Goal: Information Seeking & Learning: Learn about a topic

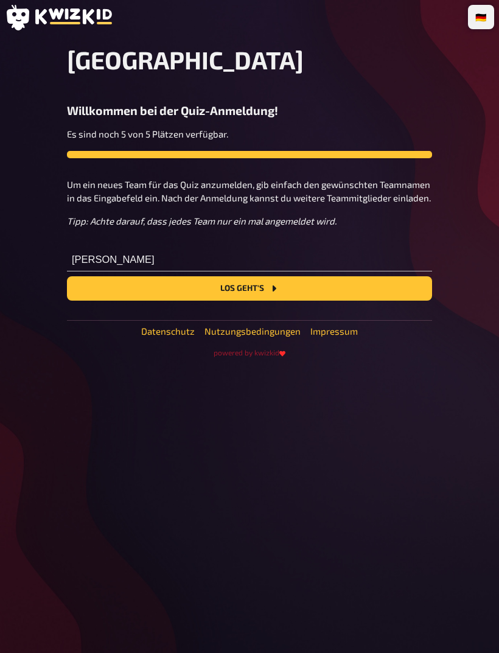
type input "Karam"
click at [350, 288] on button "Los geht's" at bounding box center [249, 288] width 365 height 24
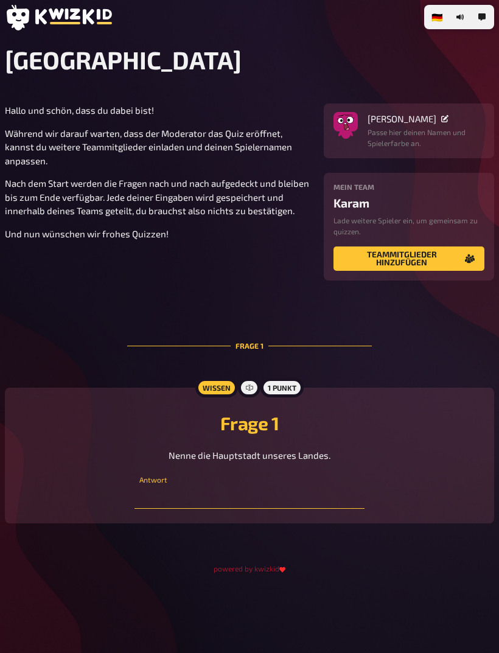
click at [247, 503] on input "text" at bounding box center [249, 496] width 230 height 24
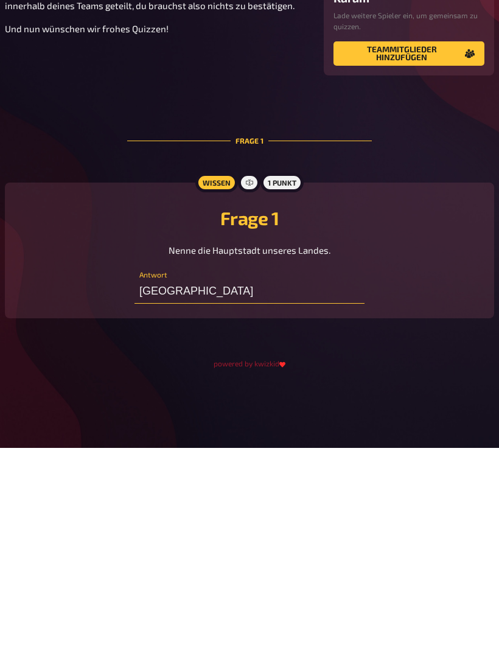
type input "[GEOGRAPHIC_DATA]"
click at [410, 372] on div "🇩🇪 Deutsch 🇬🇧 English 🇳🇱 Nederlands Deutschland Hallo und schön, dass du dabei …" at bounding box center [249, 326] width 499 height 653
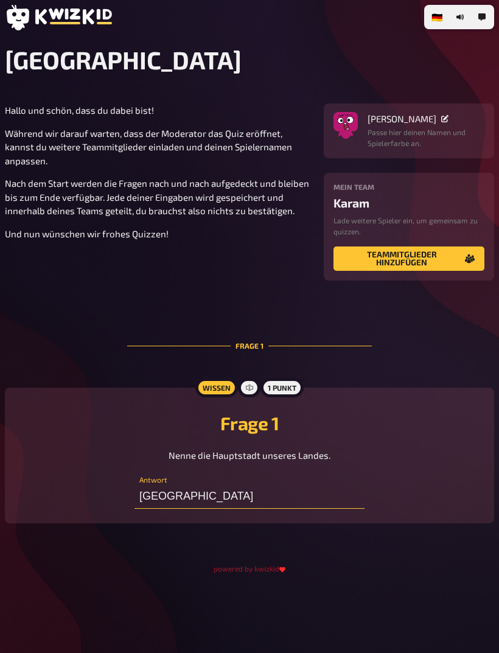
click at [305, 496] on input "[GEOGRAPHIC_DATA]" at bounding box center [249, 496] width 230 height 24
click at [248, 488] on input "[GEOGRAPHIC_DATA]" at bounding box center [249, 496] width 230 height 24
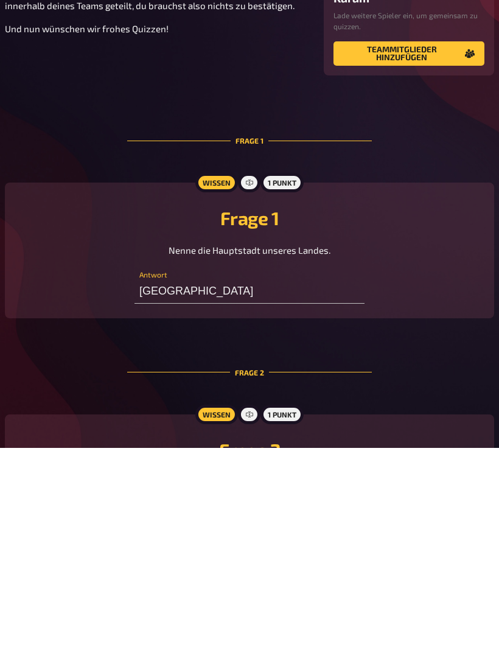
click at [285, 610] on div "1 Punkt" at bounding box center [281, 619] width 43 height 19
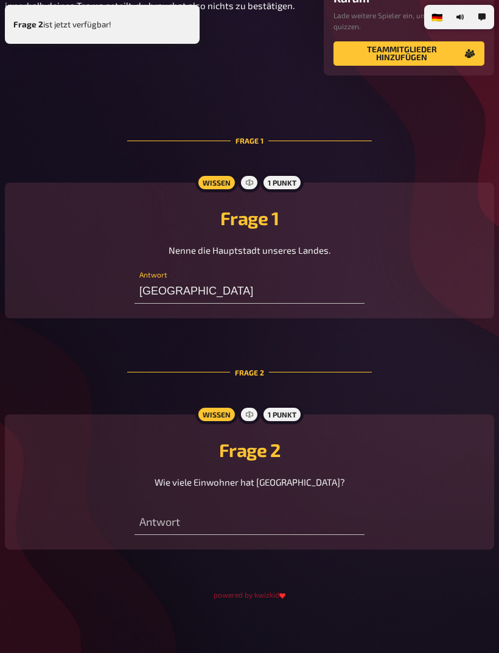
click at [287, 414] on div "1 Punkt" at bounding box center [281, 414] width 43 height 19
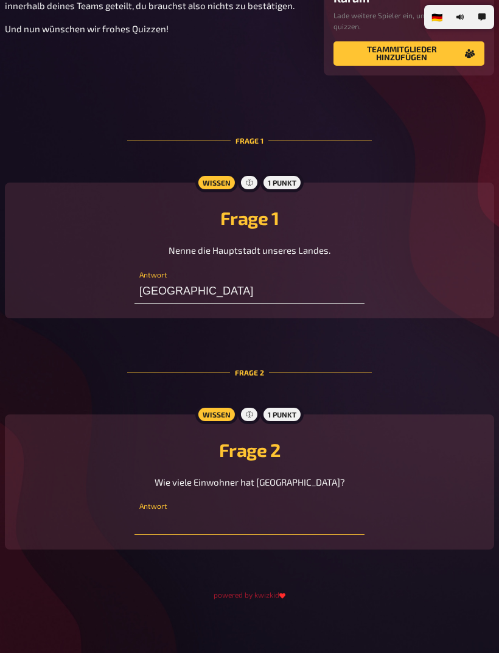
click at [261, 535] on input "text" at bounding box center [249, 523] width 230 height 24
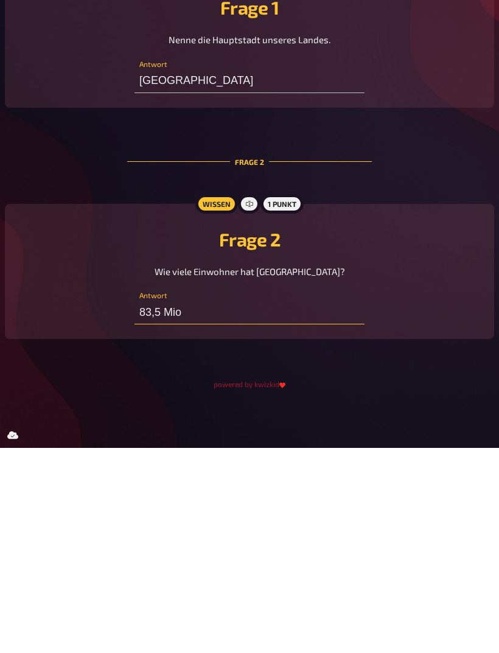
type input "83,5 Mio"
click at [374, 394] on div "🇩🇪 Deutsch 🇬🇧 English 🇳🇱 Nederlands Deutschland Hallo und schön, dass du dabei …" at bounding box center [249, 220] width 499 height 863
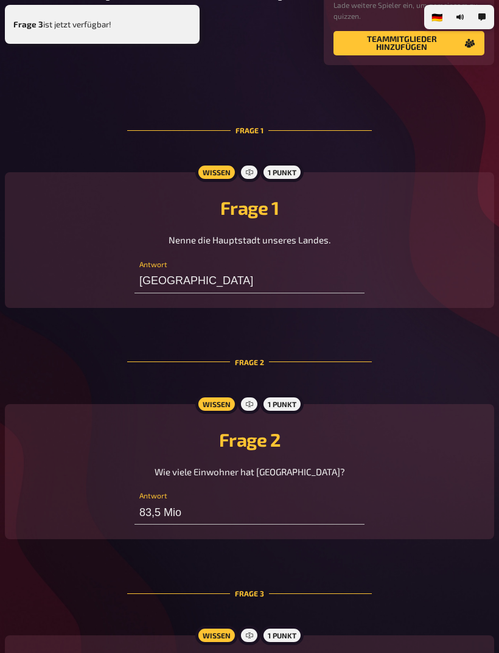
click at [287, 633] on div "1 Punkt" at bounding box center [281, 635] width 43 height 19
click at [290, 634] on div "1 Punkt" at bounding box center [281, 635] width 43 height 19
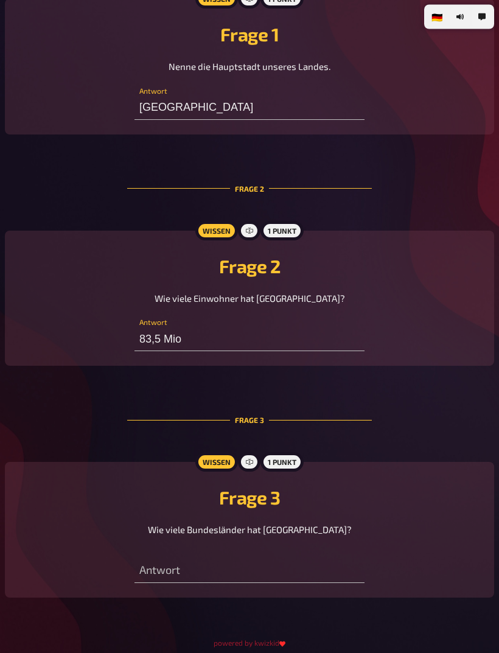
scroll to position [389, 0]
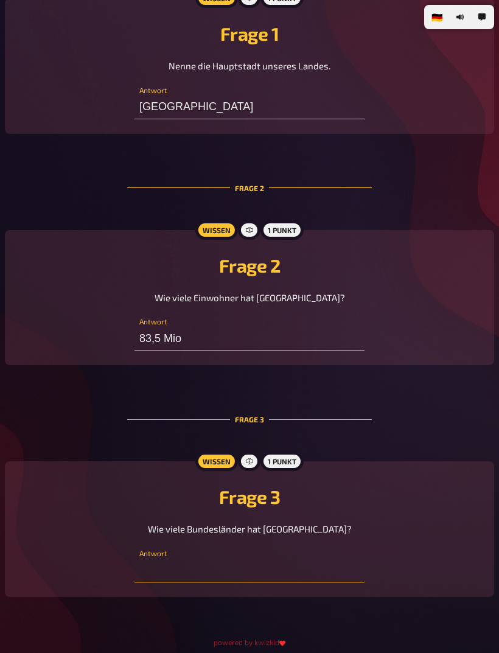
click at [209, 569] on input "text" at bounding box center [249, 570] width 230 height 24
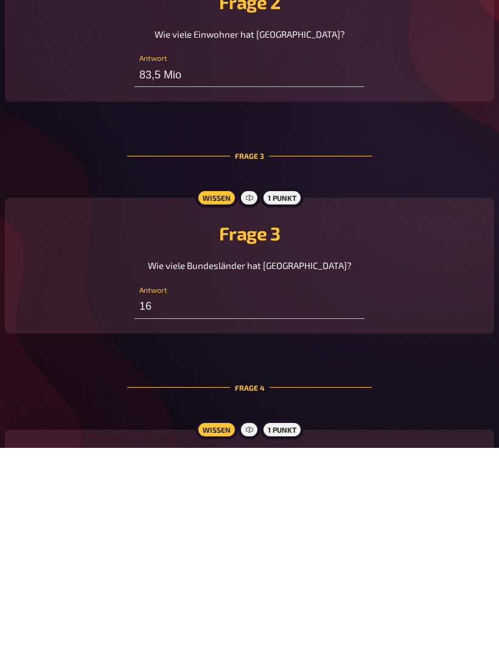
type input "16"
click at [278, 625] on div "1 Punkt" at bounding box center [281, 634] width 43 height 19
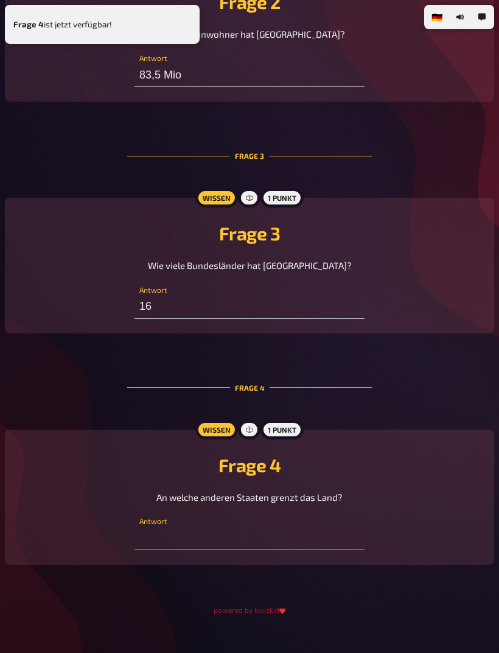
click at [239, 550] on input "text" at bounding box center [249, 538] width 230 height 24
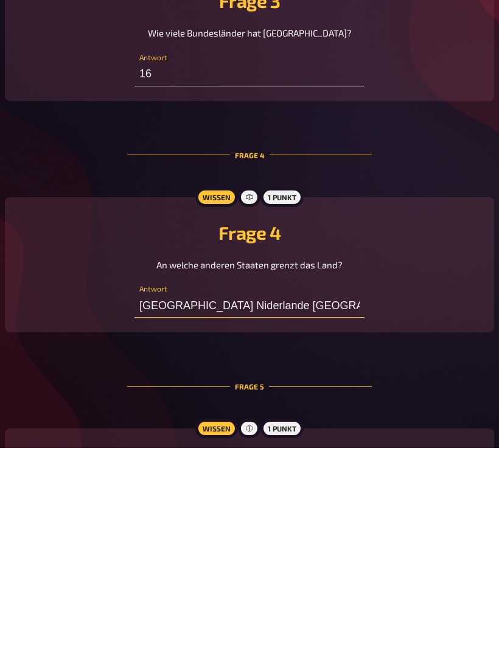
type input "[GEOGRAPHIC_DATA] Niderlande [GEOGRAPHIC_DATA] [GEOGRAPHIC_DATA] [GEOGRAPHIC_DA…"
click at [276, 624] on div "1 Punkt" at bounding box center [281, 633] width 43 height 19
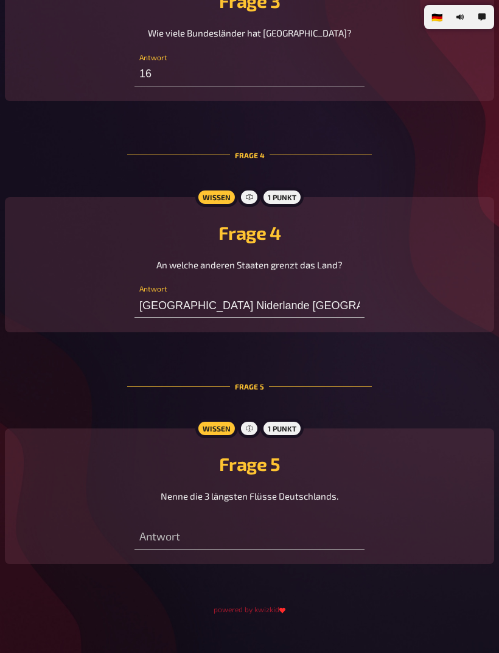
click at [229, 527] on div "Antwort" at bounding box center [249, 531] width 230 height 37
click at [190, 536] on input "text" at bounding box center [249, 537] width 230 height 24
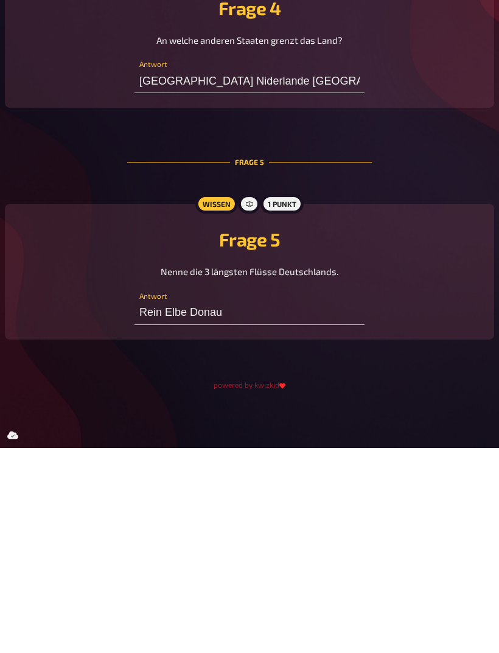
type input "Rein Elbe Donau"
click at [391, 584] on div "powered by kwizkid" at bounding box center [249, 590] width 489 height 12
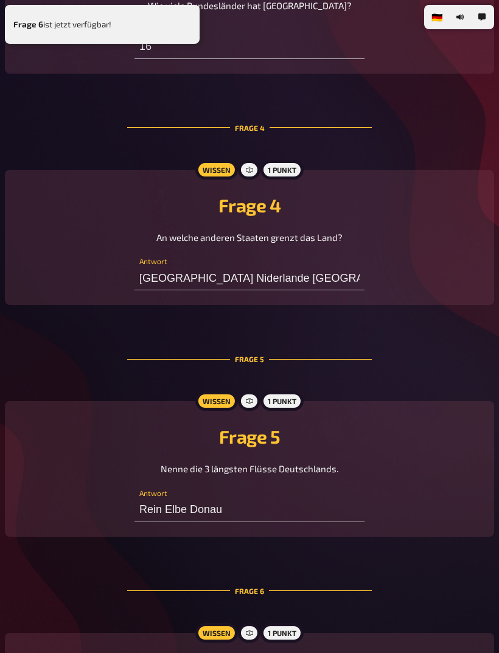
click at [286, 635] on div "1 Punkt" at bounding box center [281, 632] width 43 height 19
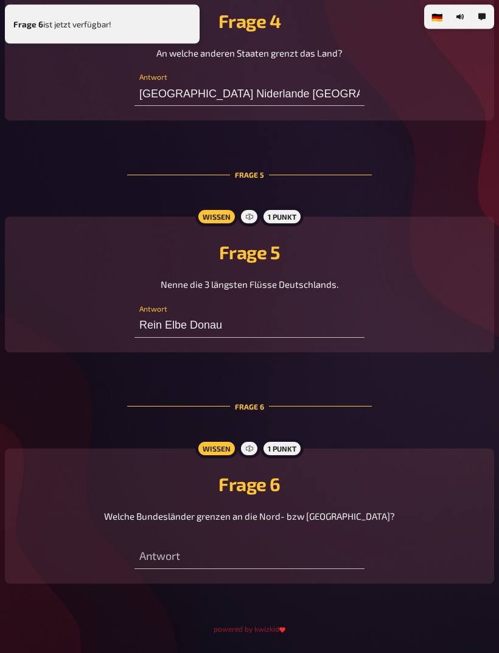
scroll to position [1106, 0]
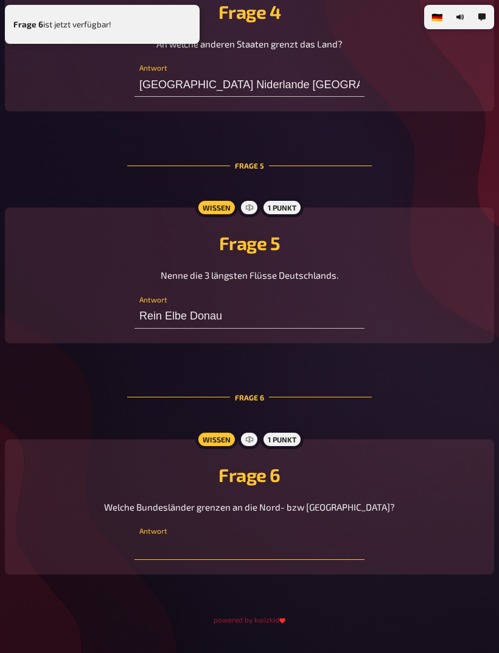
click at [341, 557] on input "text" at bounding box center [249, 547] width 230 height 24
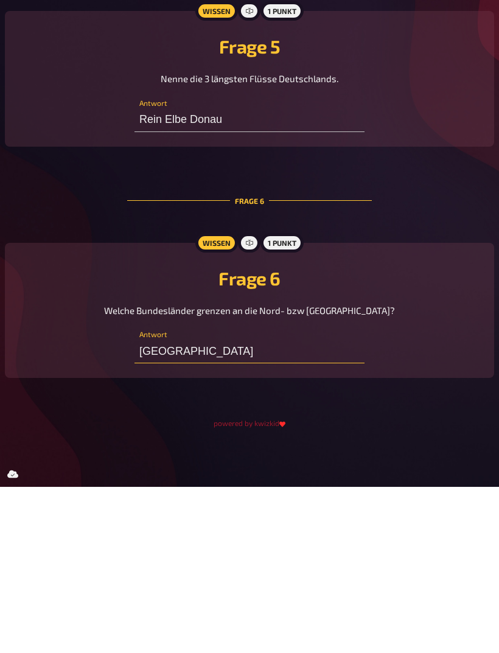
type input "[GEOGRAPHIC_DATA]"
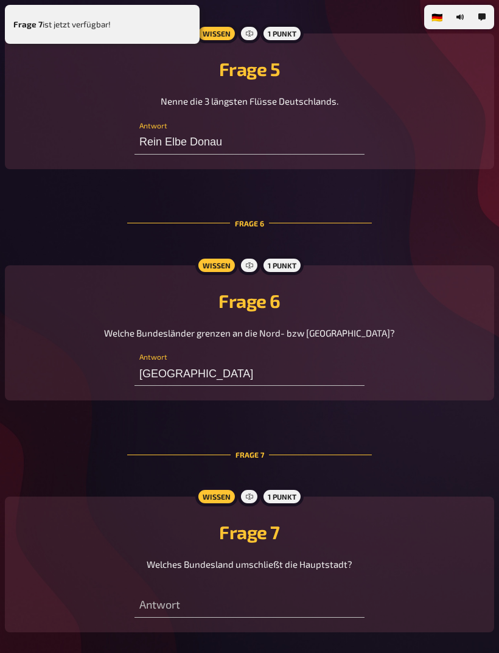
scroll to position [1339, 0]
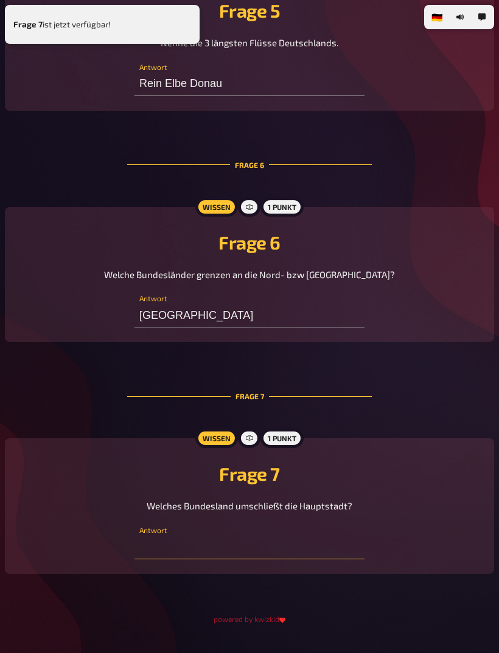
click at [294, 545] on input "text" at bounding box center [249, 547] width 230 height 24
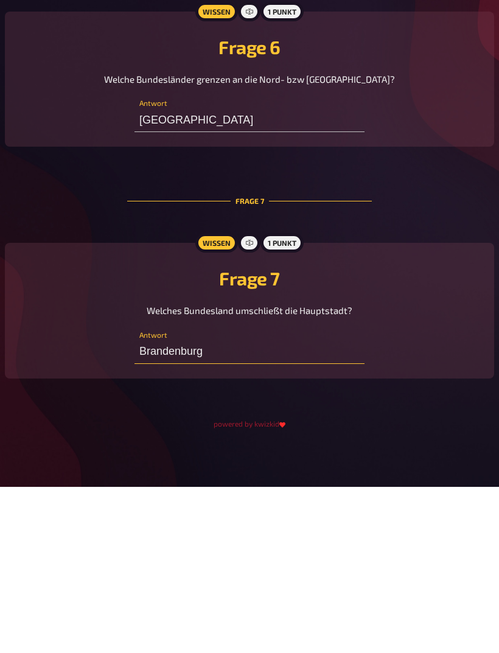
type input "Brandenburg"
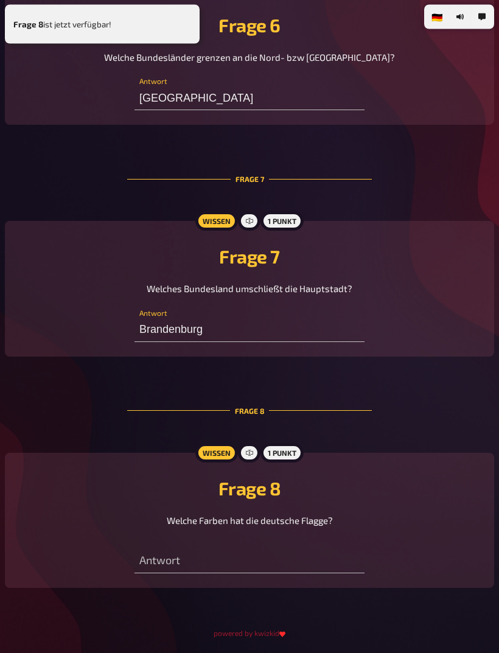
scroll to position [1571, 0]
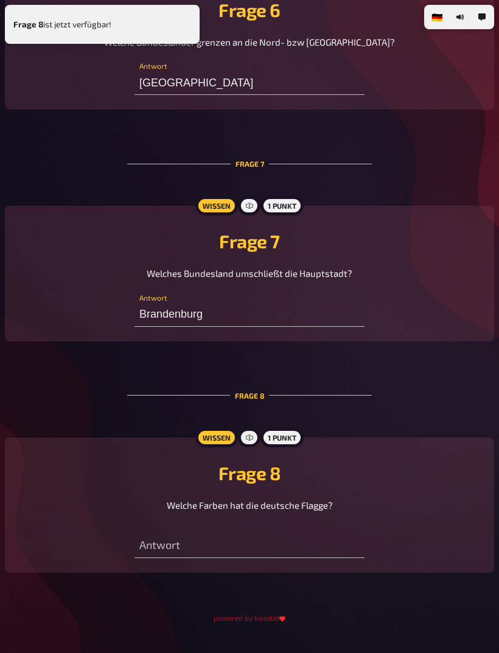
click at [285, 445] on div "1 Punkt" at bounding box center [281, 437] width 43 height 19
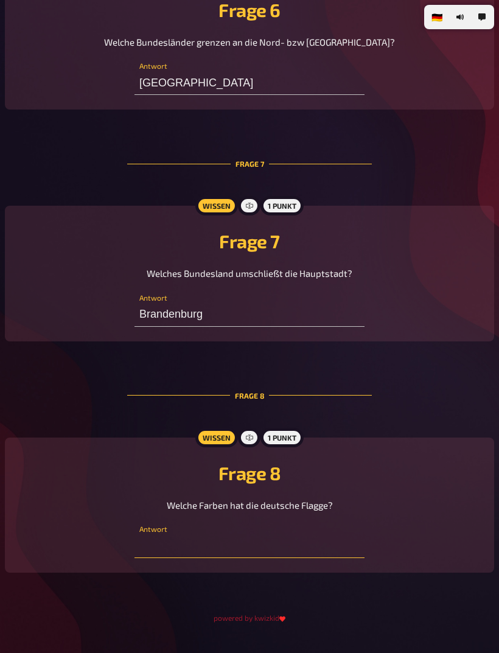
click at [282, 544] on input "text" at bounding box center [249, 546] width 230 height 24
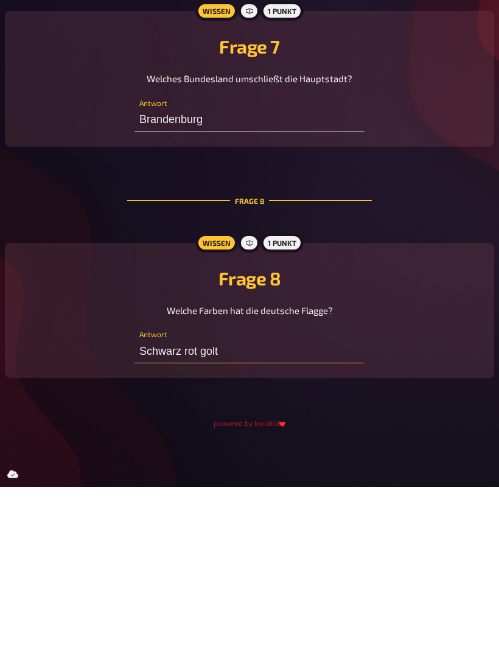
type input "Schwarz rot golt"
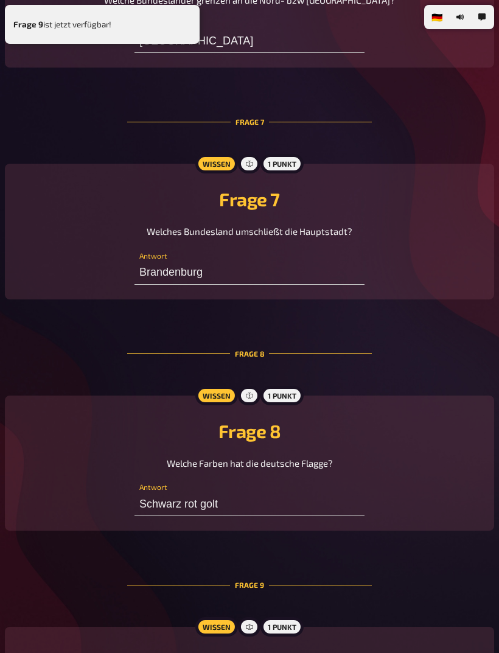
scroll to position [1804, 0]
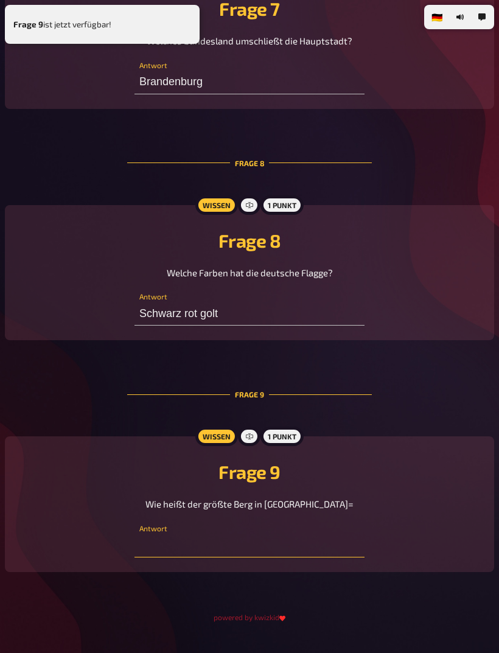
click at [206, 557] on input "text" at bounding box center [249, 545] width 230 height 24
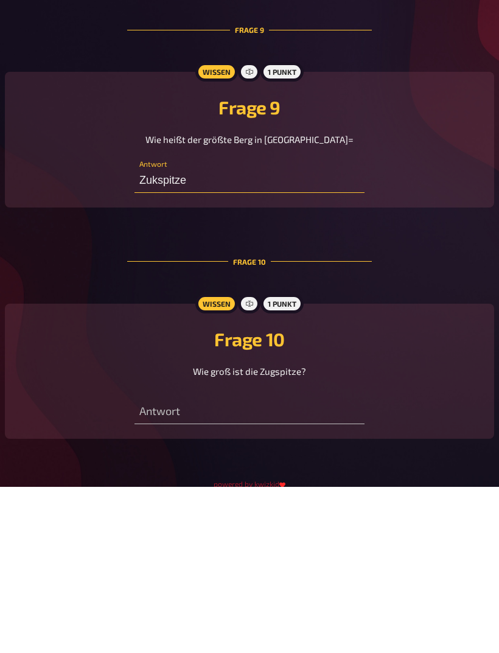
scroll to position [2075, 0]
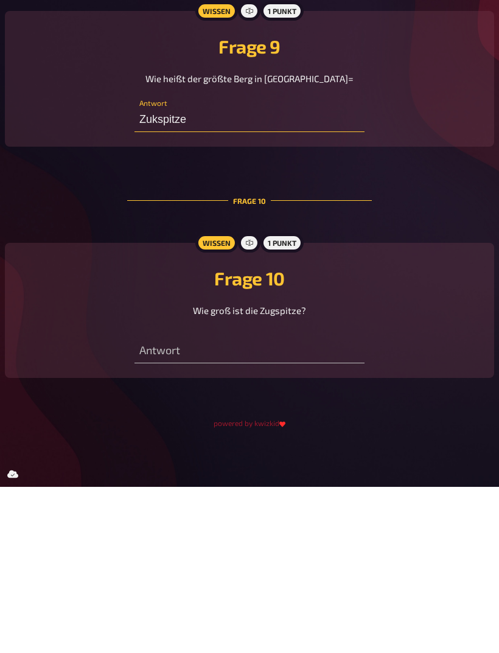
type input "Zukspitze"
click at [298, 505] on input "text" at bounding box center [249, 517] width 230 height 24
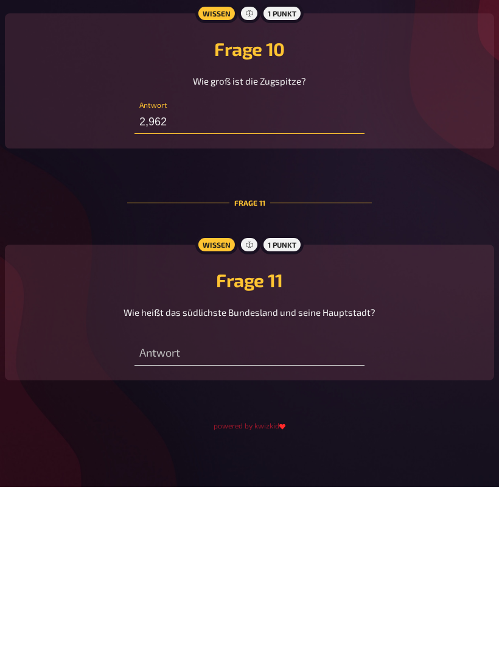
scroll to position [2307, 0]
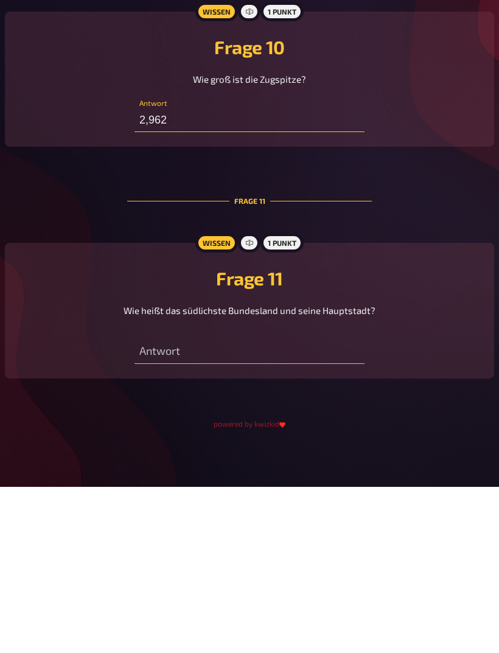
type input "2,962"
click at [180, 506] on input "text" at bounding box center [249, 518] width 230 height 24
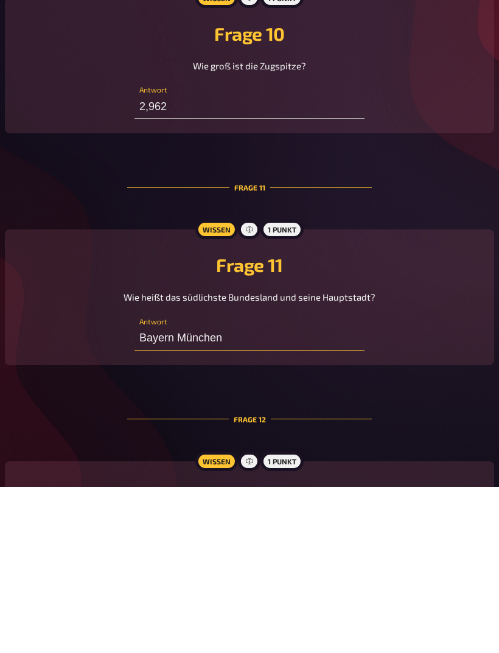
type input "Bayern München"
click at [286, 618] on div "1 Punkt" at bounding box center [281, 627] width 43 height 19
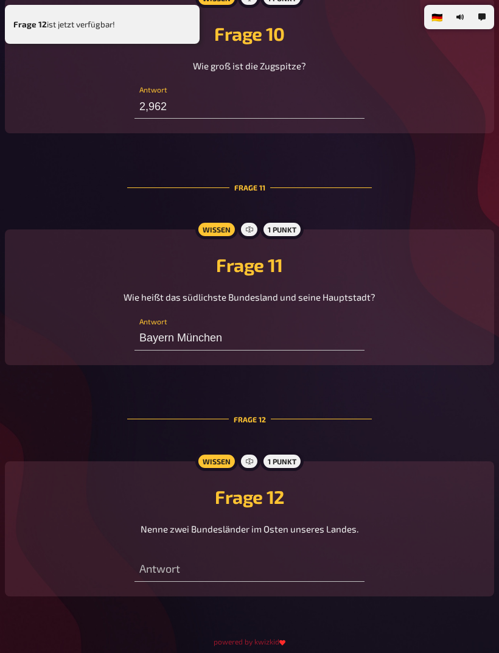
scroll to position [2501, 0]
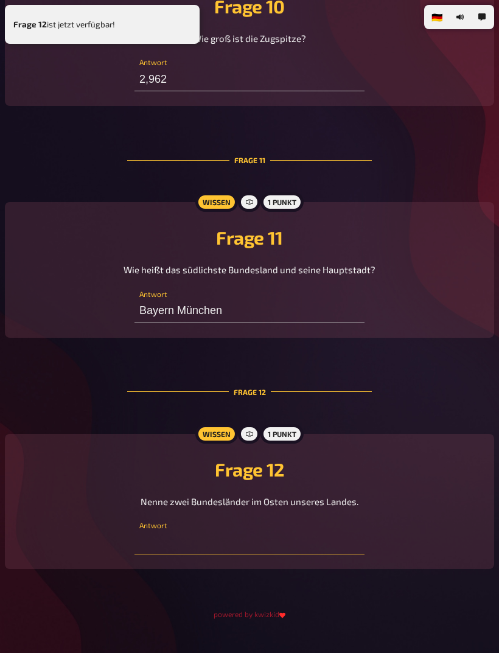
click at [189, 553] on input "text" at bounding box center [249, 542] width 230 height 24
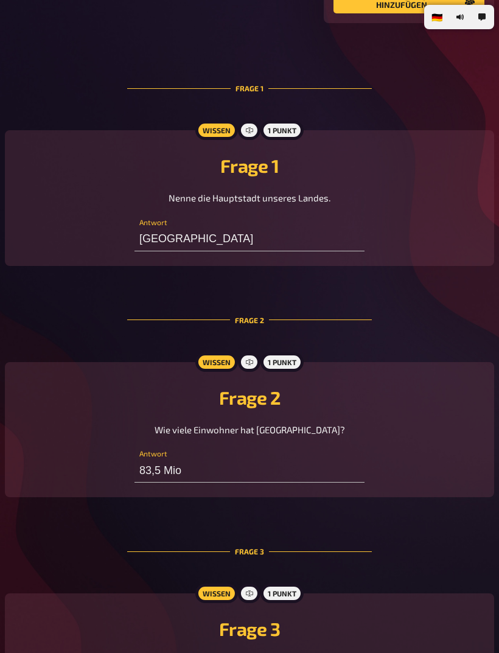
scroll to position [257, 0]
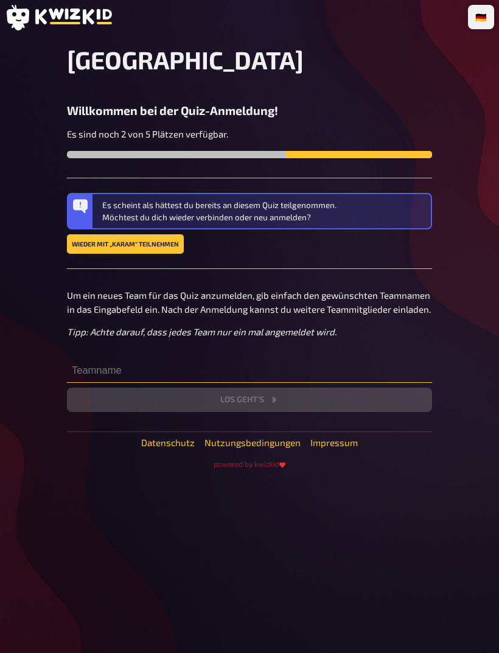
click at [83, 363] on input "text" at bounding box center [249, 370] width 365 height 24
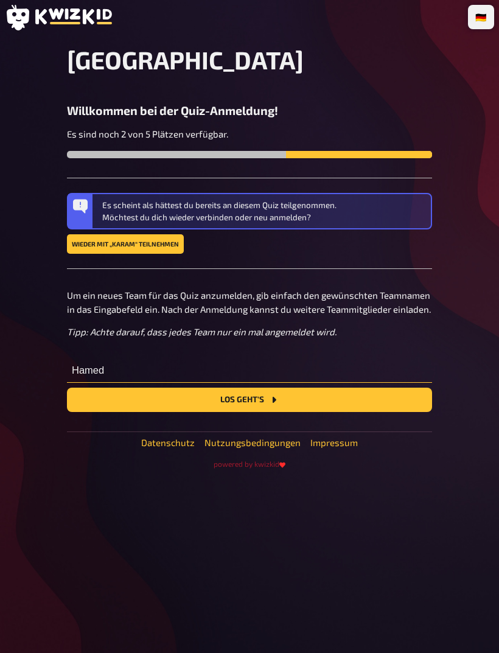
type input "Hamed"
click at [288, 403] on button "Los geht's" at bounding box center [249, 400] width 365 height 24
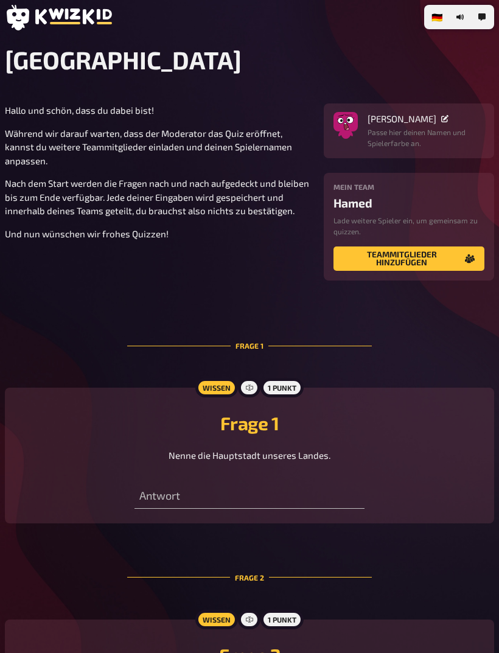
scroll to position [350, 0]
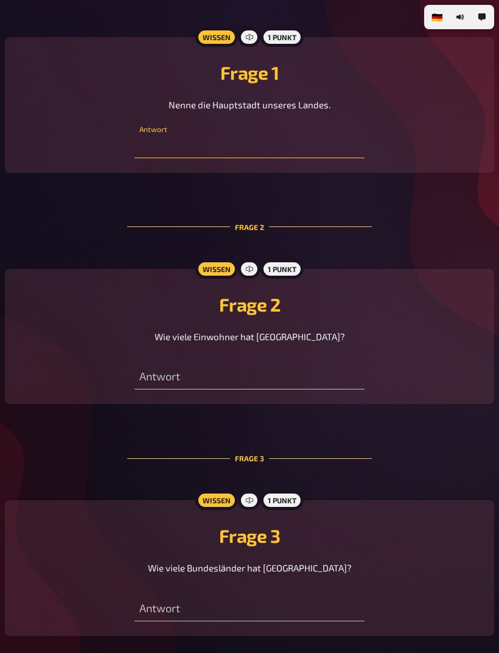
click at [296, 138] on input "text" at bounding box center [249, 146] width 230 height 24
type input "[GEOGRAPHIC_DATA]"
click at [329, 221] on div "Frage 2" at bounding box center [249, 226] width 245 height 69
click at [324, 389] on input "text" at bounding box center [249, 377] width 230 height 24
click at [170, 378] on input "83,5mill" at bounding box center [249, 377] width 230 height 24
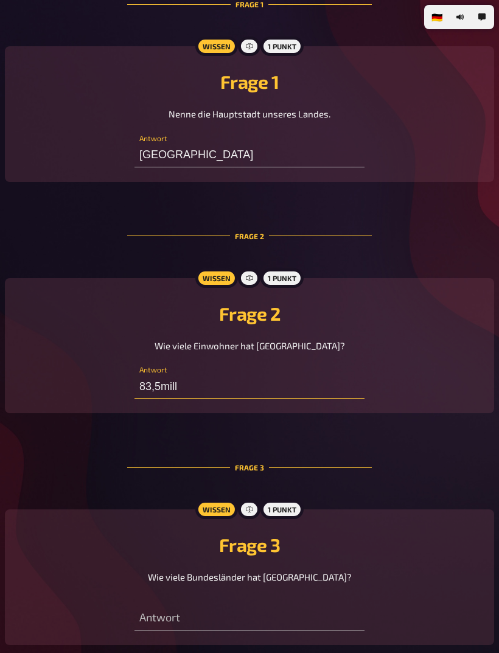
scroll to position [338, 0]
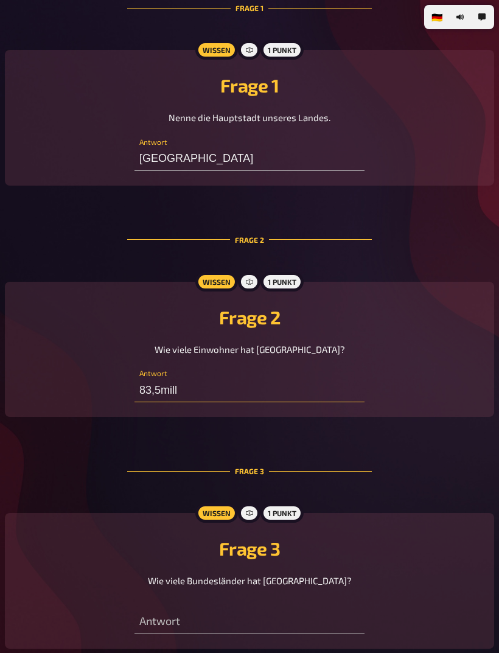
click at [169, 399] on input "83,5mill" at bounding box center [249, 390] width 230 height 24
click at [194, 398] on input "83,5 mill" at bounding box center [249, 390] width 230 height 24
type input "83,5 mill"
click at [433, 370] on div "Frage 2 Wie viele Einwohner hat [GEOGRAPHIC_DATA]? 83,5 mill Antwort" at bounding box center [249, 349] width 460 height 106
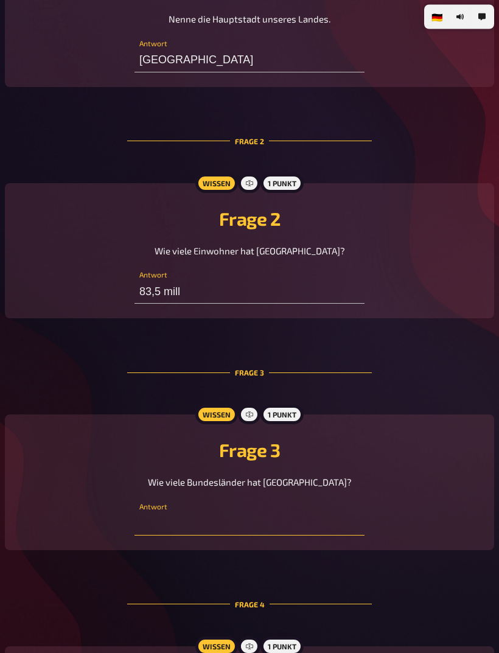
click at [318, 532] on input "text" at bounding box center [249, 524] width 230 height 24
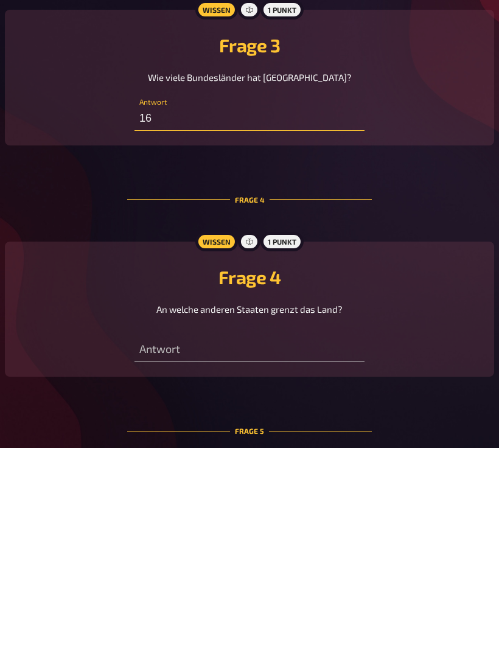
scroll to position [637, 0]
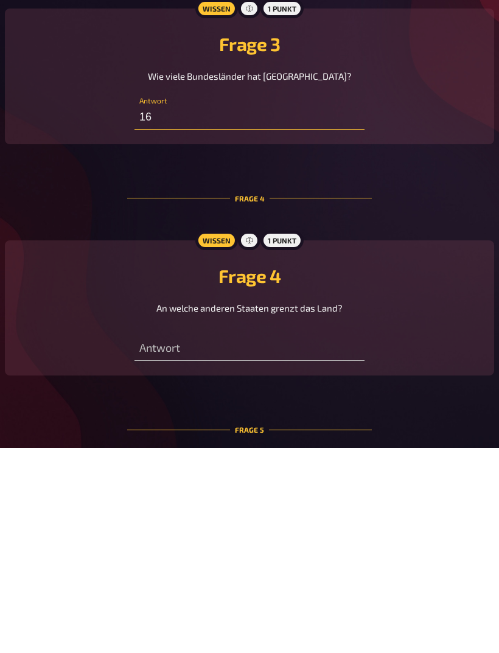
type input "16"
click at [299, 542] on input "text" at bounding box center [249, 554] width 230 height 24
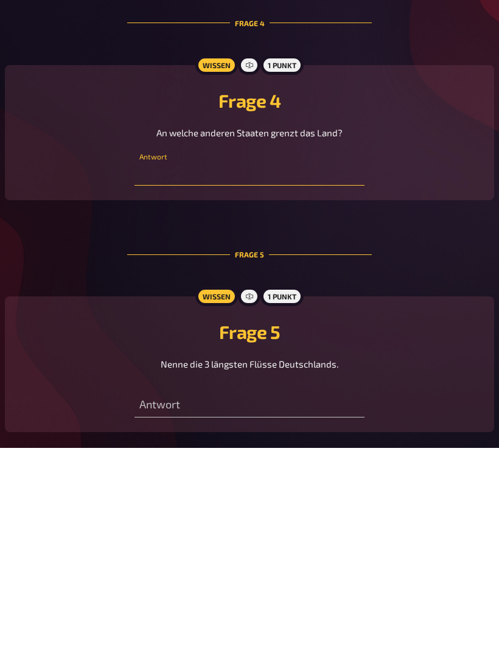
scroll to position [815, 0]
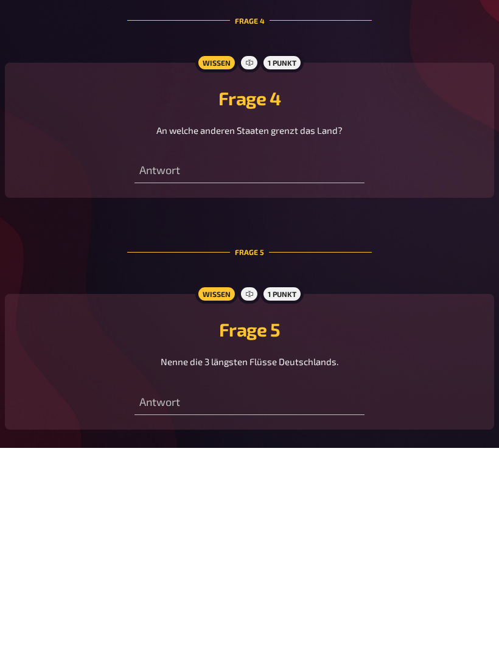
click at [254, 422] on div "Frage 5" at bounding box center [249, 456] width 245 height 69
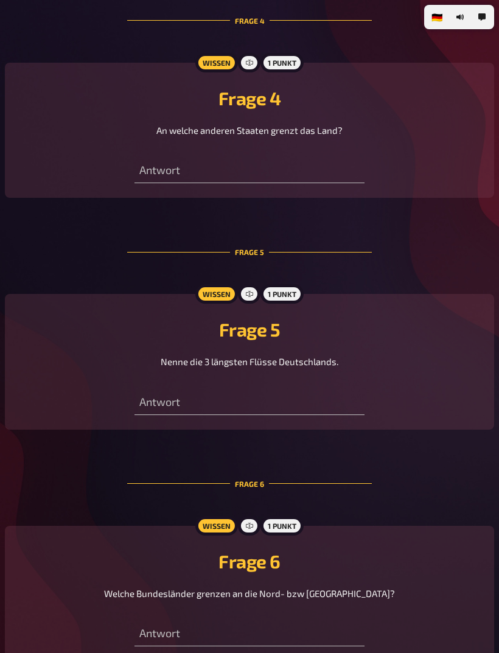
click at [271, 252] on div "Frage 5" at bounding box center [249, 251] width 245 height 69
click at [263, 259] on div "Frage 5" at bounding box center [249, 251] width 245 height 69
click at [255, 176] on input "text" at bounding box center [249, 171] width 230 height 24
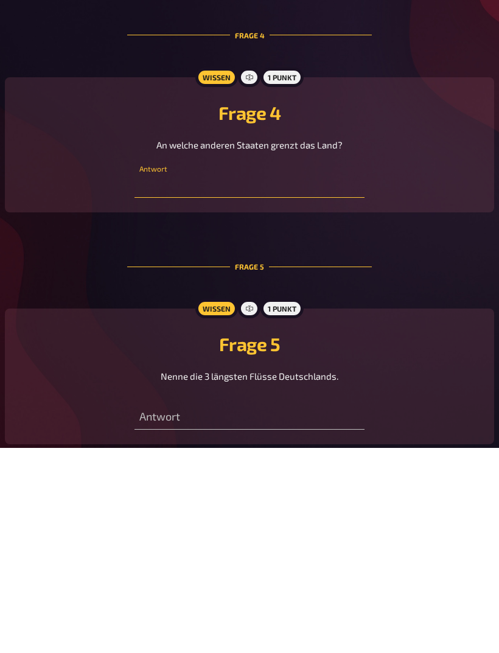
scroll to position [804, 0]
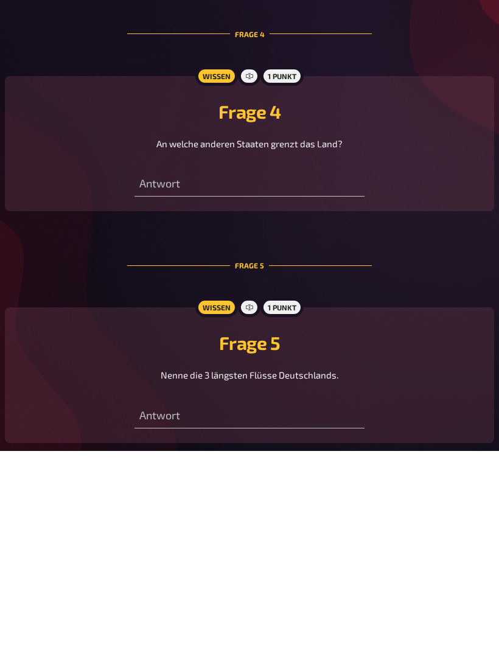
click at [26, 293] on div "Frage 4 An welche anderen Staaten grenzt das Land? Antwort" at bounding box center [249, 346] width 460 height 106
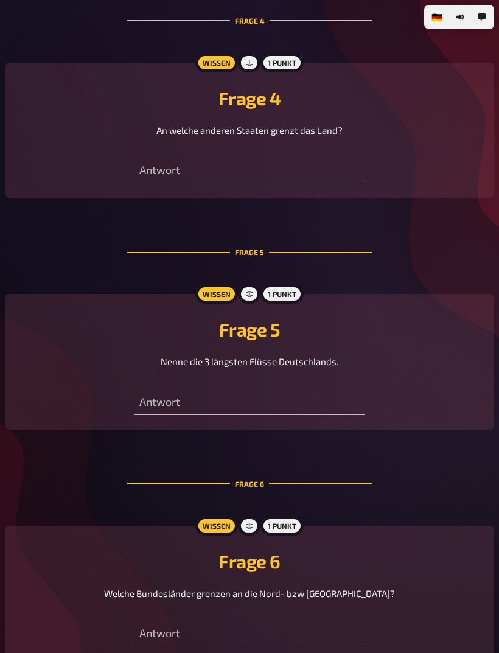
scroll to position [1023, 0]
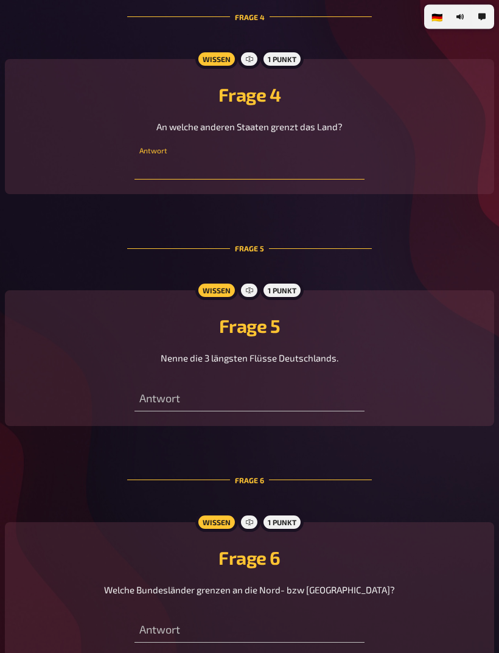
click at [287, 169] on input "text" at bounding box center [249, 168] width 230 height 24
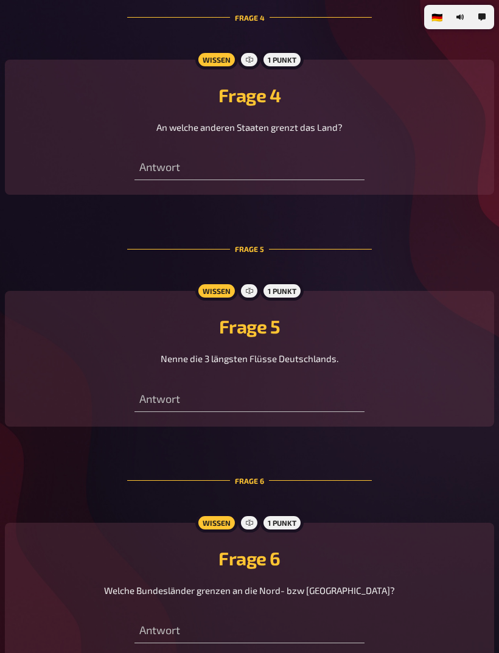
click at [461, 13] on icon "button" at bounding box center [459, 16] width 7 height 7
click at [458, 21] on button "button" at bounding box center [459, 16] width 19 height 19
click at [330, 192] on div "Wissen 1 Punkt Frage 4 An welche anderen Staaten grenzt das Land? Antwort" at bounding box center [249, 127] width 489 height 136
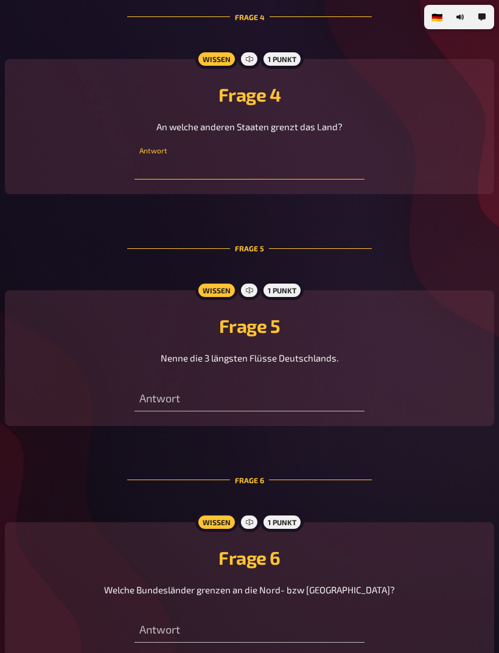
click at [312, 177] on input "text" at bounding box center [249, 167] width 230 height 24
click at [312, 176] on input "text" at bounding box center [249, 168] width 230 height 24
type input "Re"
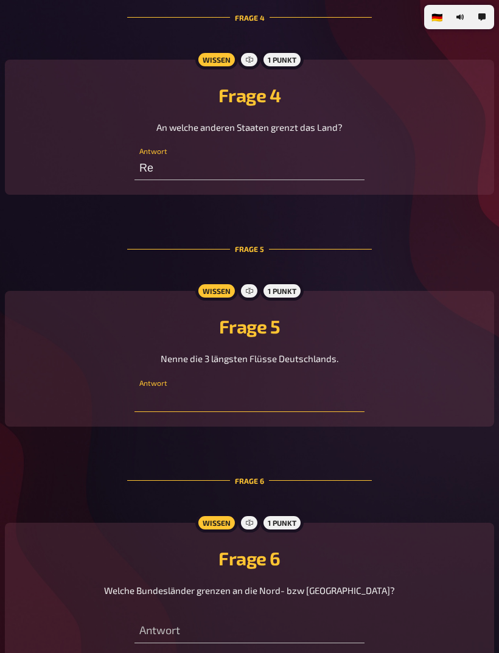
click at [141, 412] on input "text" at bounding box center [249, 400] width 230 height 24
type input "R"
click at [316, 167] on input "Re" at bounding box center [249, 168] width 230 height 24
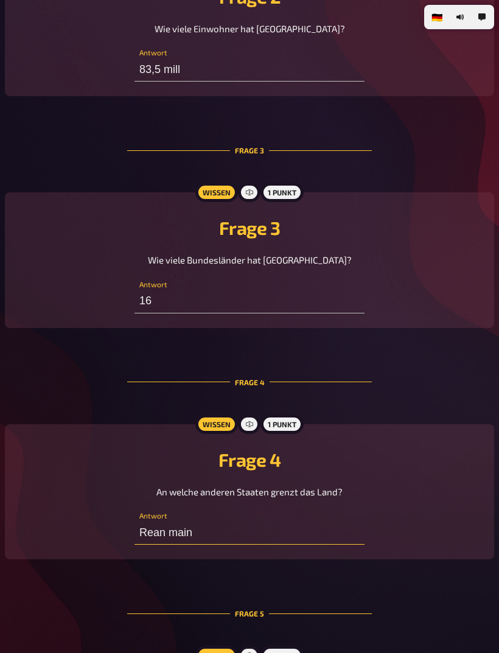
scroll to position [658, 0]
type input "Rean Main"
